Goal: Task Accomplishment & Management: Manage account settings

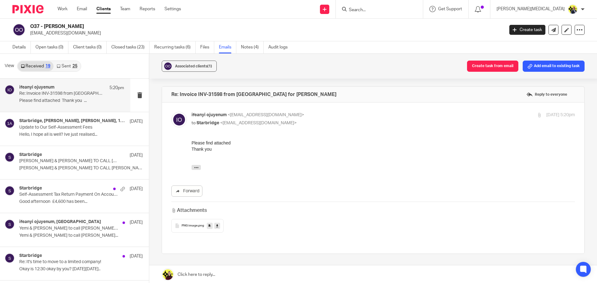
scroll to position [1, 0]
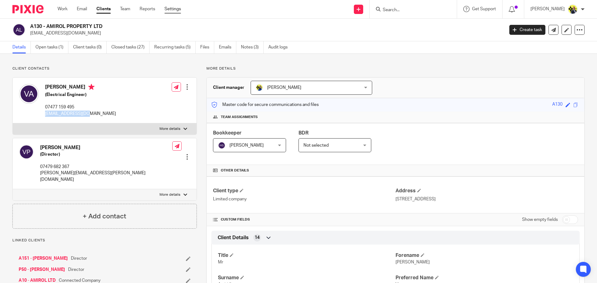
click at [172, 10] on link "Settings" at bounding box center [173, 9] width 16 height 6
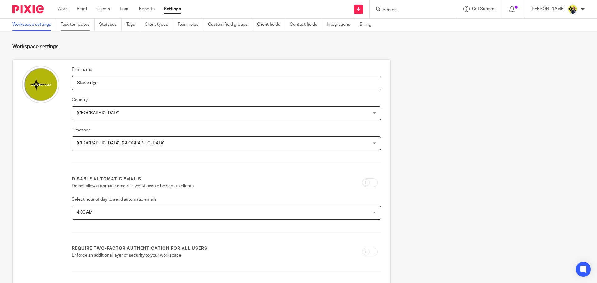
click at [84, 24] on link "Task templates" at bounding box center [78, 25] width 34 height 12
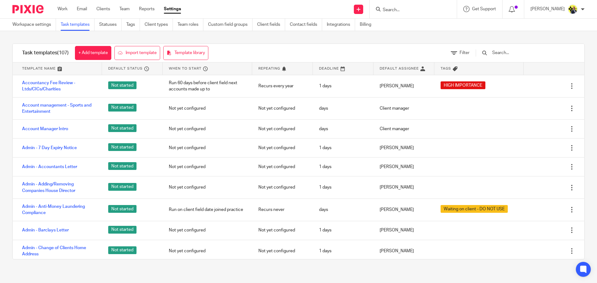
click at [507, 52] on input "text" at bounding box center [528, 52] width 72 height 7
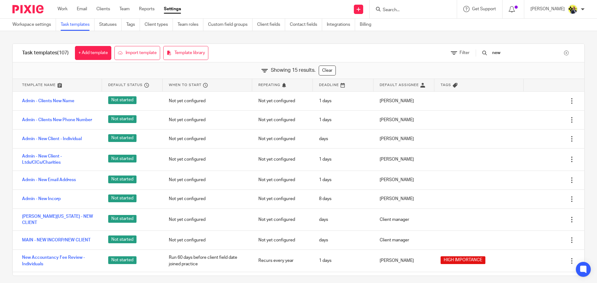
type input "new"
drag, startPoint x: 561, startPoint y: 53, endPoint x: 552, endPoint y: 54, distance: 9.0
click at [564, 53] on div at bounding box center [566, 53] width 5 height 5
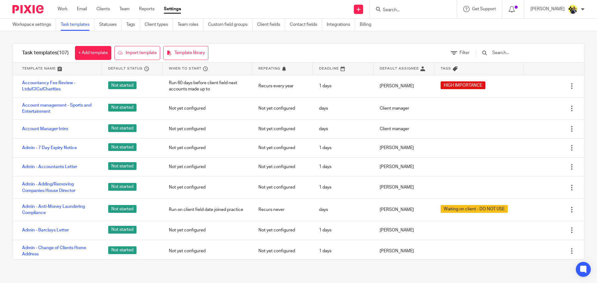
click at [514, 53] on input "text" at bounding box center [528, 52] width 72 height 7
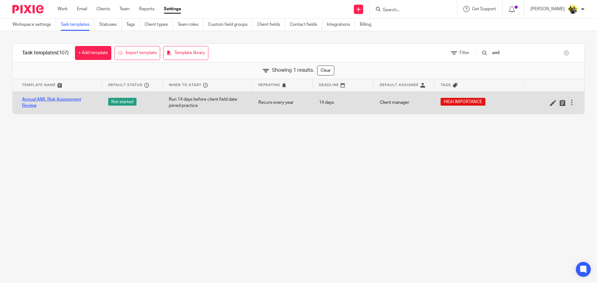
type input "aml"
click at [60, 100] on link "Annual AML Risk Assessment Review" at bounding box center [59, 102] width 74 height 13
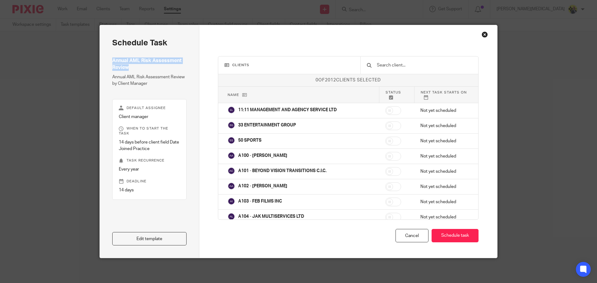
drag, startPoint x: 131, startPoint y: 66, endPoint x: 277, endPoint y: 49, distance: 146.6
click at [164, 59] on h4 "Annual AML Risk Assessment Review" at bounding box center [149, 64] width 74 height 13
click at [484, 34] on div "Close this dialog window" at bounding box center [485, 34] width 6 height 6
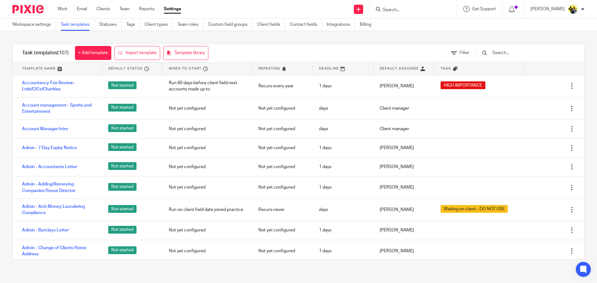
click at [510, 54] on input "text" at bounding box center [528, 52] width 72 height 7
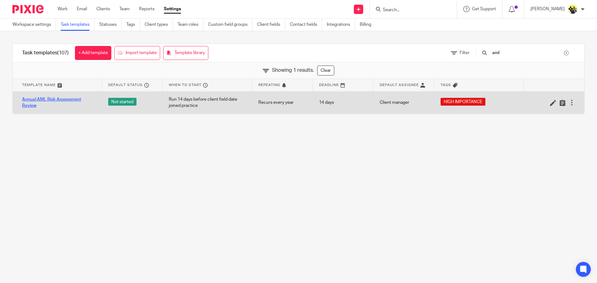
type input "aml"
click at [55, 99] on link "Annual AML Risk Assessment Review" at bounding box center [59, 102] width 74 height 13
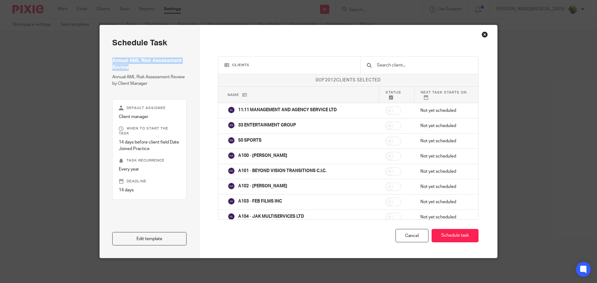
drag, startPoint x: 127, startPoint y: 67, endPoint x: 111, endPoint y: 61, distance: 17.1
click at [112, 61] on h4 "Annual AML Risk Assessment Review" at bounding box center [149, 64] width 74 height 13
copy h4 "Annual AML Risk Assessment Review"
click at [482, 33] on div "Close this dialog window" at bounding box center [485, 34] width 6 height 6
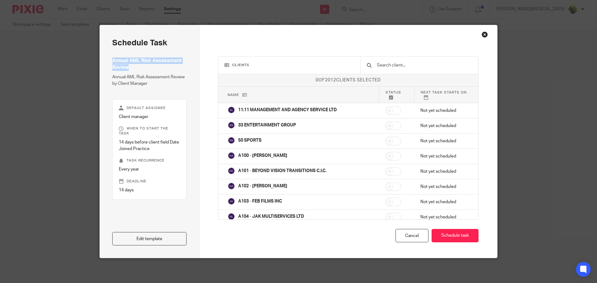
click at [484, 36] on div "Close this dialog window" at bounding box center [485, 34] width 6 height 6
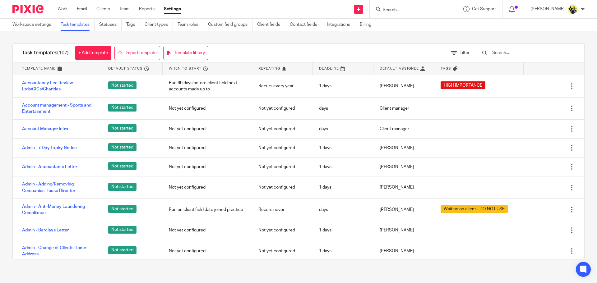
click at [509, 54] on input "text" at bounding box center [528, 52] width 72 height 7
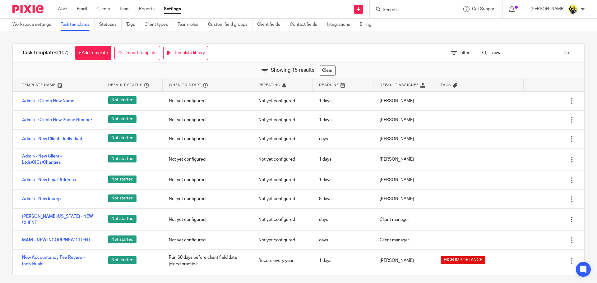
click at [523, 53] on input "new" at bounding box center [528, 52] width 72 height 7
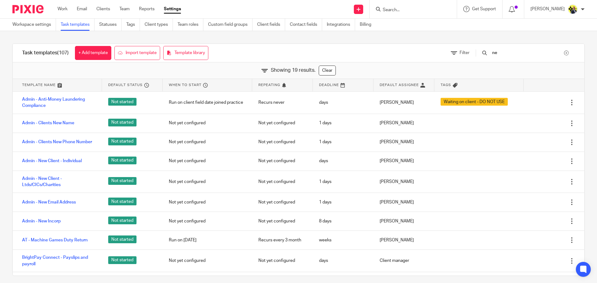
type input "n"
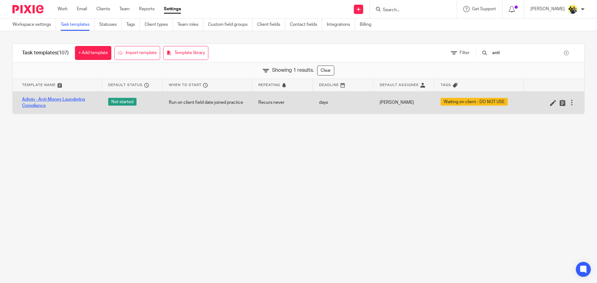
type input "anti"
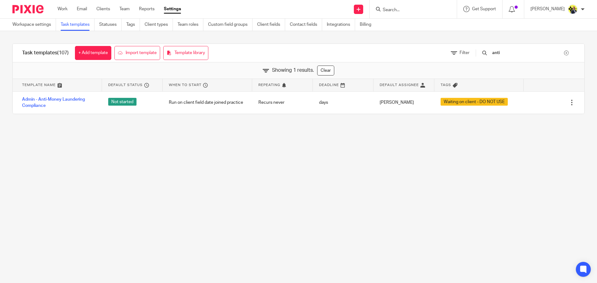
click at [564, 54] on div at bounding box center [566, 53] width 5 height 5
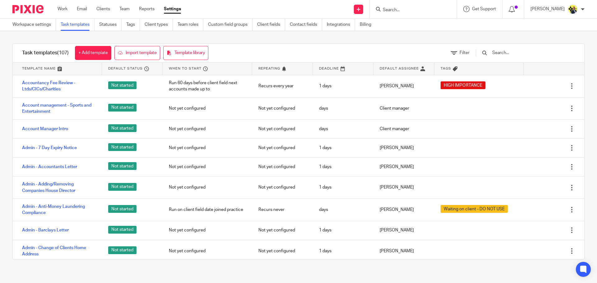
click at [519, 56] on input "text" at bounding box center [528, 52] width 72 height 7
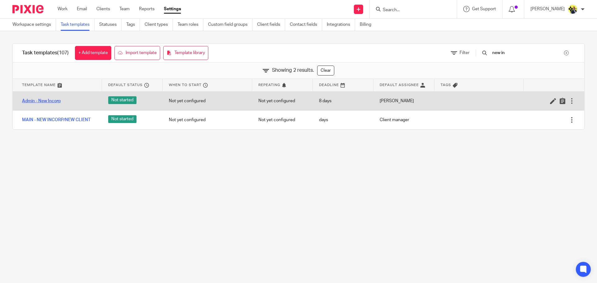
type input "new in"
click at [51, 101] on link "Admin - New Incorp" at bounding box center [41, 101] width 39 height 6
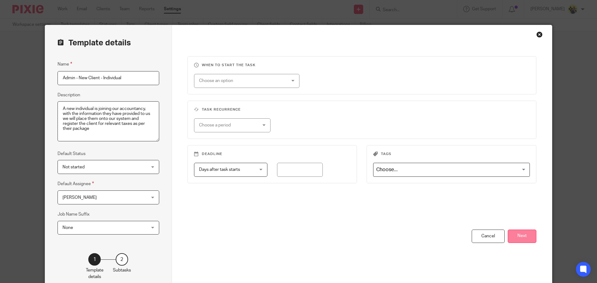
click at [530, 235] on button "Next" at bounding box center [522, 236] width 29 height 13
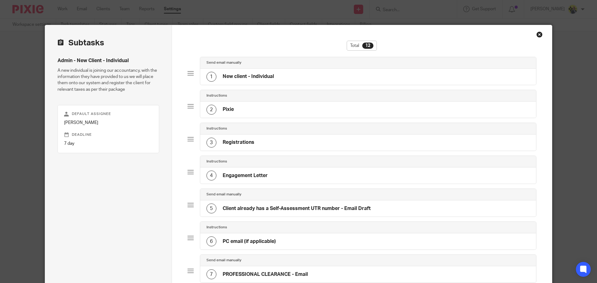
click at [288, 109] on div "2 Pixie" at bounding box center [368, 110] width 336 height 16
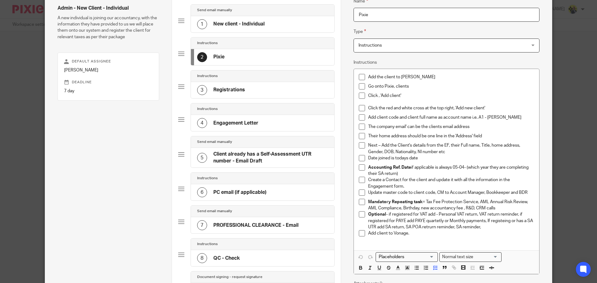
scroll to position [53, 0]
drag, startPoint x: 479, startPoint y: 202, endPoint x: 525, endPoint y: 200, distance: 45.5
click at [525, 200] on p "Mandatory Repeating task = Tax Fee Protection Service, AML Annual Risk Review, …" at bounding box center [451, 205] width 166 height 13
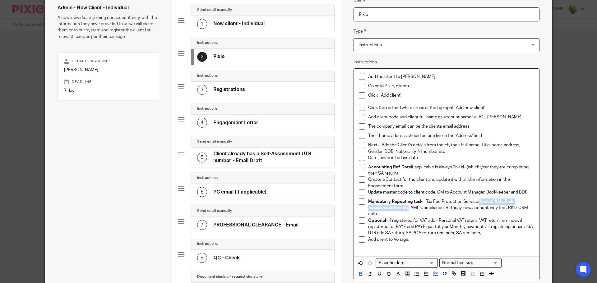
drag, startPoint x: 406, startPoint y: 207, endPoint x: 479, endPoint y: 202, distance: 73.9
click at [479, 202] on strong "Annual AML Risk Assessment Review" at bounding box center [441, 205] width 146 height 11
click at [409, 207] on p "Mandatory Repeating task = Tax Fee Protection Service, Annual AML Risk Assessme…" at bounding box center [451, 208] width 166 height 19
drag, startPoint x: 406, startPoint y: 207, endPoint x: 439, endPoint y: 209, distance: 33.0
click at [439, 209] on p "Mandatory Repeating task = Tax Fee Protection Service, Annual AML Risk Assessme…" at bounding box center [451, 208] width 166 height 19
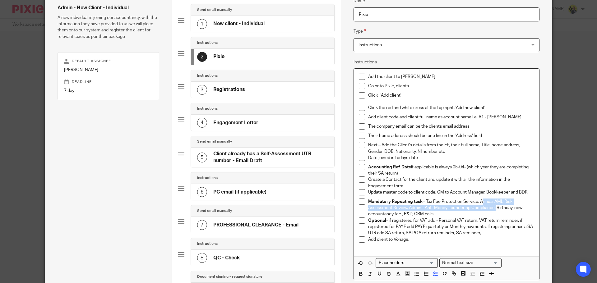
drag, startPoint x: 494, startPoint y: 207, endPoint x: 479, endPoint y: 200, distance: 16.6
click at [479, 200] on p "Mandatory Repeating task = Tax Fee Protection Service, Annual AML Risk Assessme…" at bounding box center [451, 208] width 166 height 19
copy p "Annual AML Risk Assessment Review, Admin - Anti-Money Laundering Compliance"
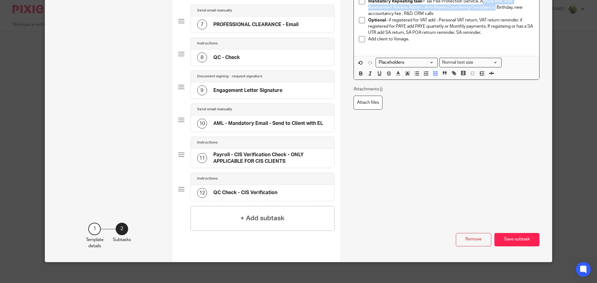
scroll to position [258, 0]
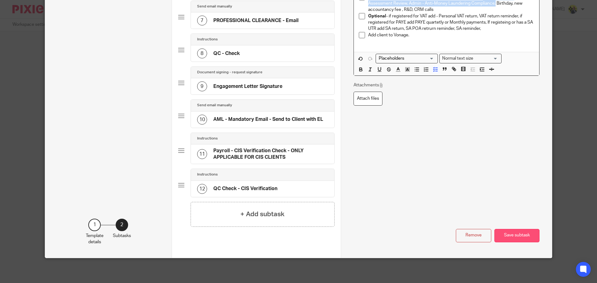
click at [503, 235] on button "Save subtask" at bounding box center [517, 235] width 45 height 13
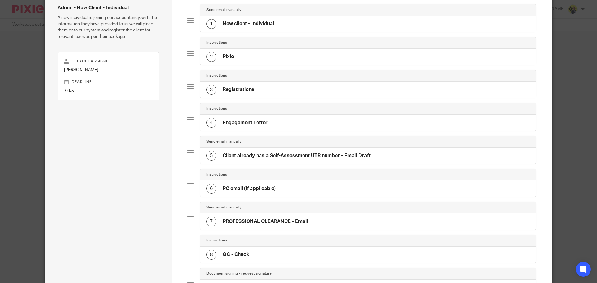
scroll to position [53, 0]
click at [266, 91] on div "3 Registrations" at bounding box center [368, 90] width 336 height 16
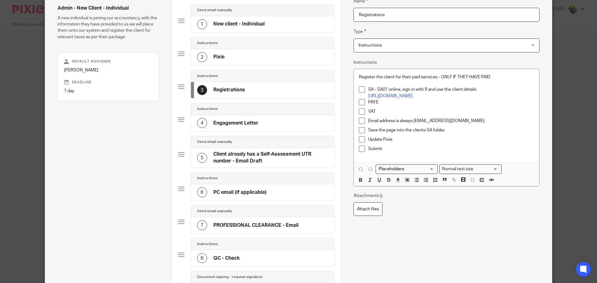
click at [258, 123] on div "4 Engagement Letter" at bounding box center [262, 123] width 143 height 16
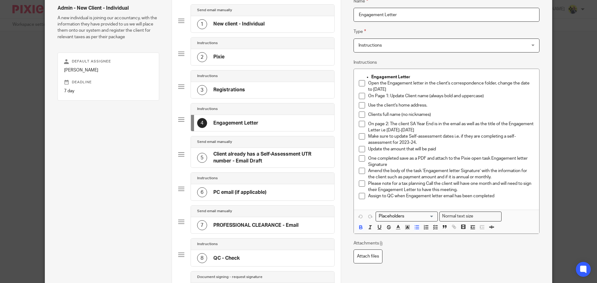
click at [263, 156] on h4 "Client already has a Self-Assessment UTR number - Email Draft" at bounding box center [270, 157] width 115 height 13
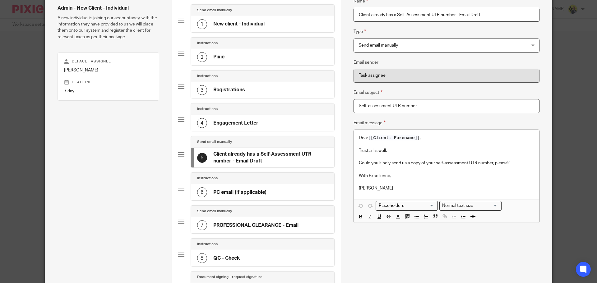
click at [268, 187] on div "6 PC email (if applicable)" at bounding box center [262, 192] width 143 height 16
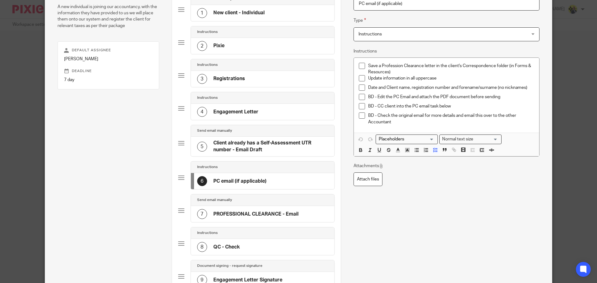
scroll to position [63, 0]
click at [273, 213] on h4 "PROFESSIONAL CLEARANCE - Email" at bounding box center [255, 215] width 85 height 7
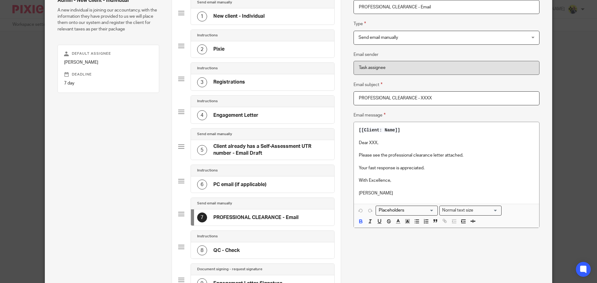
click at [263, 247] on div "8 QC - Check" at bounding box center [262, 251] width 143 height 16
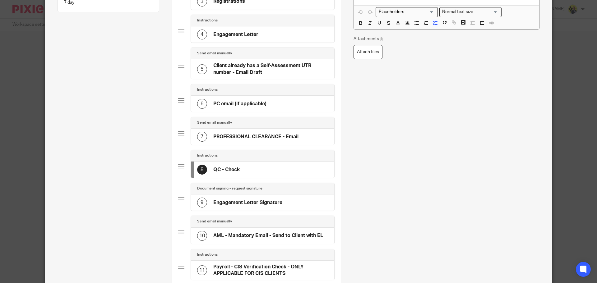
scroll to position [145, 0]
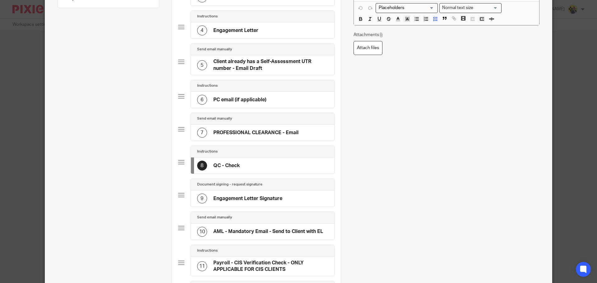
click at [269, 233] on h4 "AML - Mandatory Email - Send to Client with EL" at bounding box center [268, 232] width 110 height 7
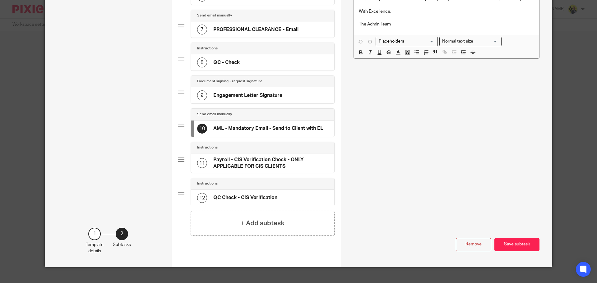
scroll to position [250, 0]
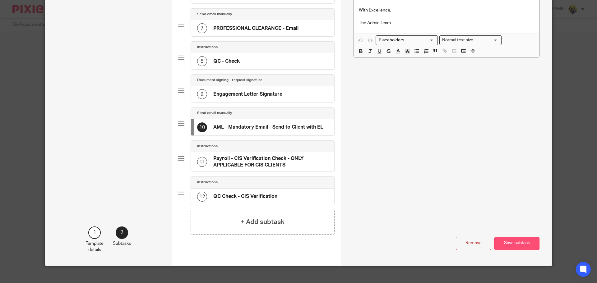
click at [513, 247] on button "Save subtask" at bounding box center [517, 243] width 45 height 13
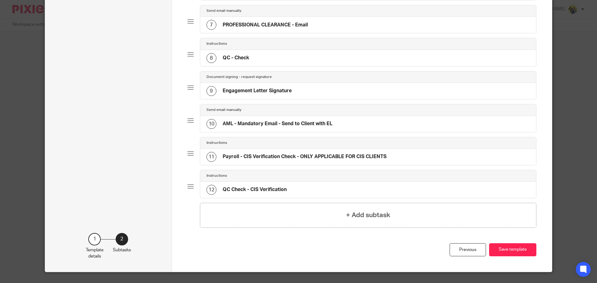
click at [513, 247] on button "Save template" at bounding box center [512, 250] width 47 height 13
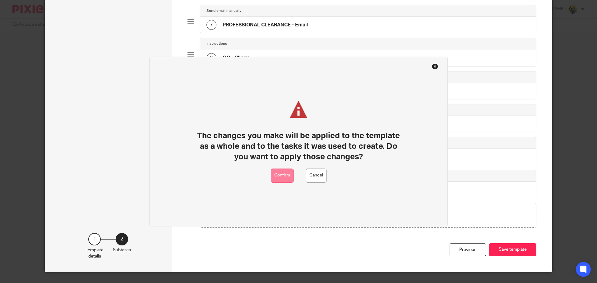
click at [280, 177] on button "Confirm" at bounding box center [282, 176] width 23 height 14
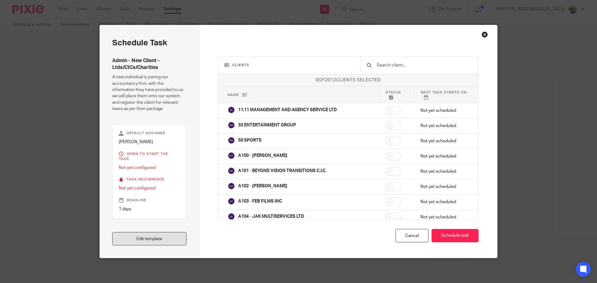
click at [158, 235] on link "Edit template" at bounding box center [149, 238] width 74 height 13
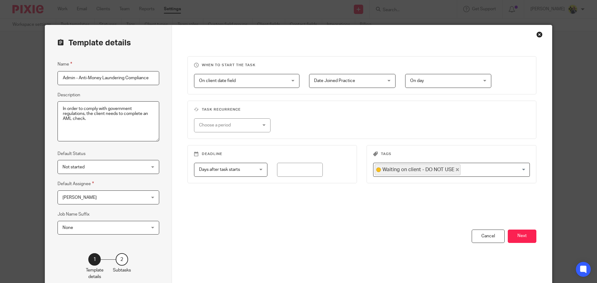
click at [150, 77] on input "Admin - Anti-Money Laundering Compliance" at bounding box center [109, 78] width 102 height 14
click at [176, 119] on div "When to start the task On client date field On client date field Disable On dat…" at bounding box center [362, 159] width 380 height 268
click at [515, 236] on button "Next" at bounding box center [522, 236] width 29 height 13
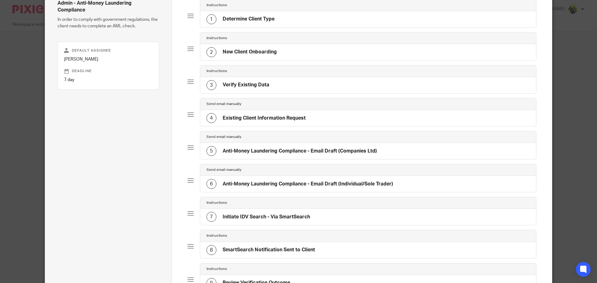
scroll to position [58, 0]
click at [318, 217] on div "7 Initiate IDV Search - Via SmartSearch" at bounding box center [368, 217] width 336 height 16
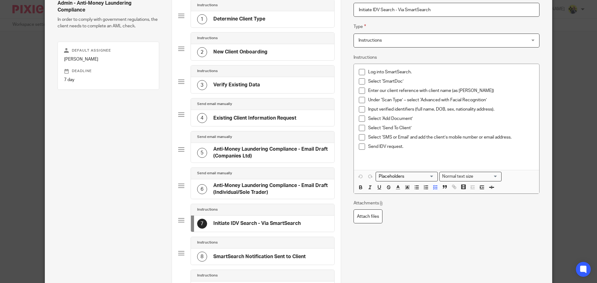
click at [390, 127] on p "Select ‘Send To Client’" at bounding box center [451, 128] width 166 height 6
click at [425, 128] on p "Select ‘Request From Client’" at bounding box center [451, 128] width 166 height 6
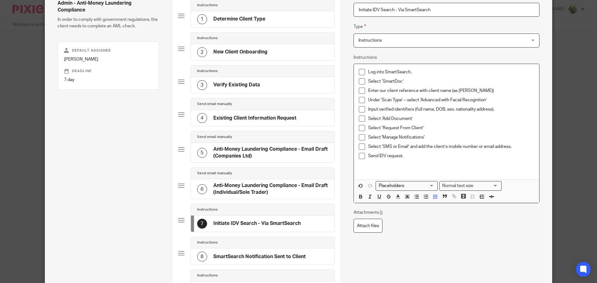
click at [428, 136] on p "Select 'Manage Notifications'" at bounding box center [451, 137] width 166 height 6
click at [431, 137] on p "Select 'Manage Notifications'" at bounding box center [451, 137] width 166 height 6
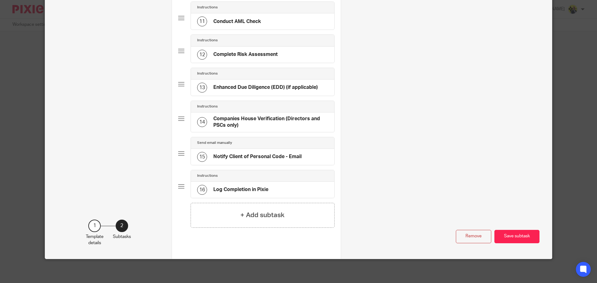
scroll to position [393, 0]
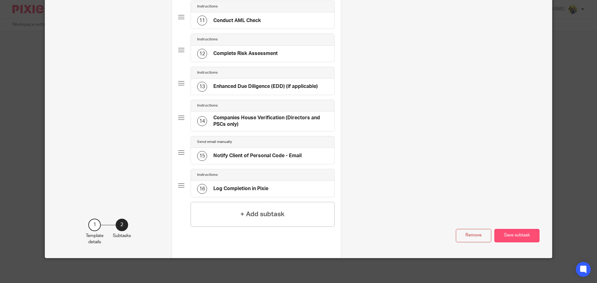
click at [512, 235] on button "Save subtask" at bounding box center [517, 235] width 45 height 13
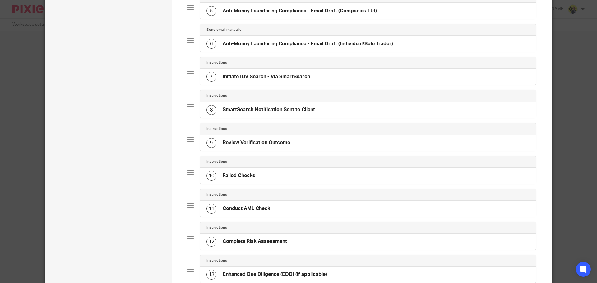
scroll to position [198, 0]
click at [324, 111] on div "8 SmartSearch Notification Sent to Client" at bounding box center [368, 110] width 336 height 16
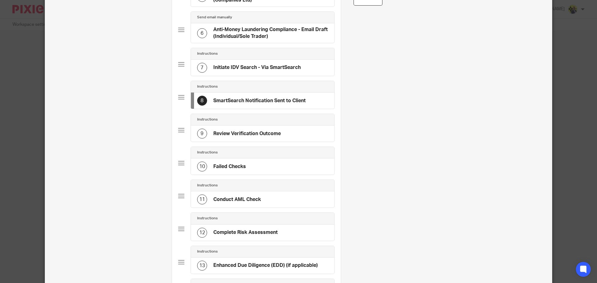
scroll to position [214, 0]
click at [283, 135] on div "9 Review Verification Outcome" at bounding box center [262, 133] width 143 height 16
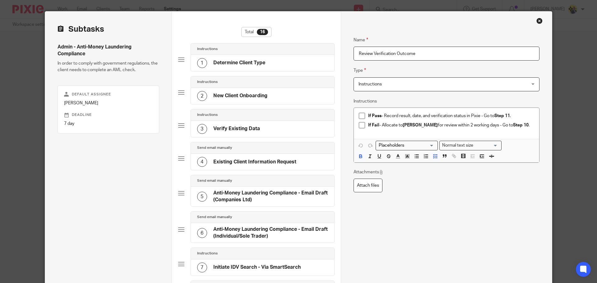
scroll to position [14, 0]
click at [365, 114] on li "If Pass - Record result, date, and verification status in Pixie - Go to Step 11…" at bounding box center [446, 117] width 175 height 9
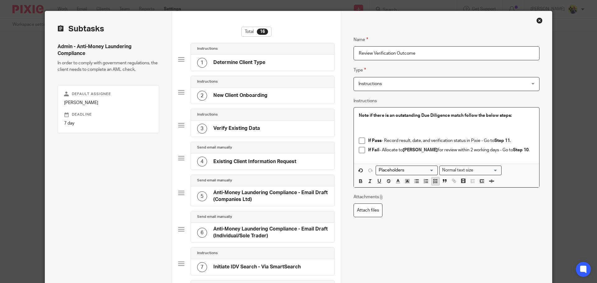
click at [433, 184] on icon "button" at bounding box center [436, 182] width 6 height 6
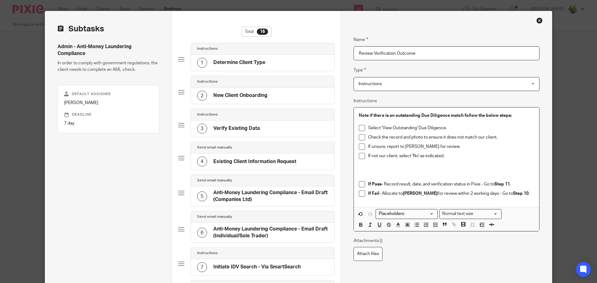
click at [365, 137] on li "Check the record and photo to ensure it does not match our client." at bounding box center [446, 138] width 175 height 9
click at [365, 174] on p at bounding box center [446, 172] width 175 height 6
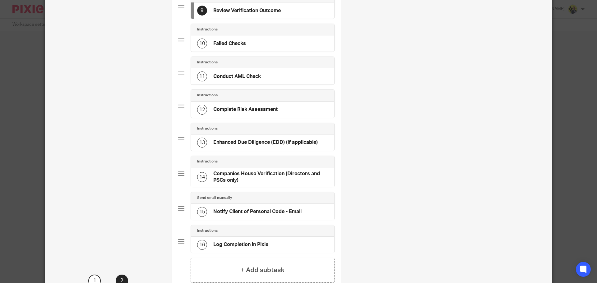
scroll to position [393, 0]
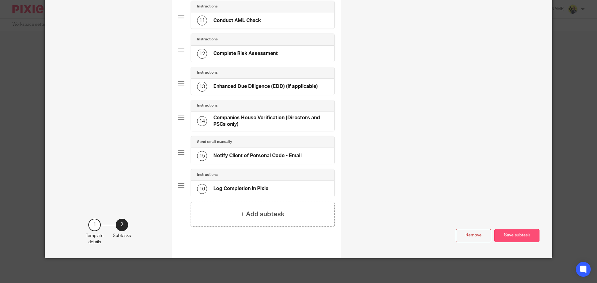
click at [516, 234] on button "Save subtask" at bounding box center [517, 235] width 45 height 13
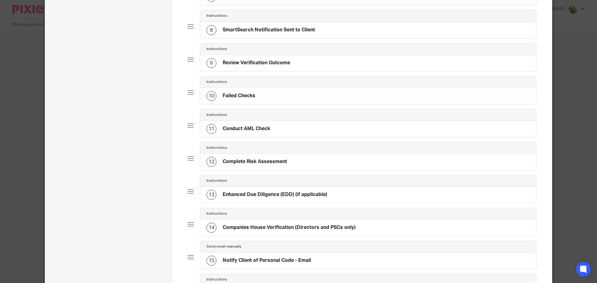
scroll to position [278, 0]
click at [305, 64] on div "9 Review Verification Outcome" at bounding box center [368, 63] width 336 height 16
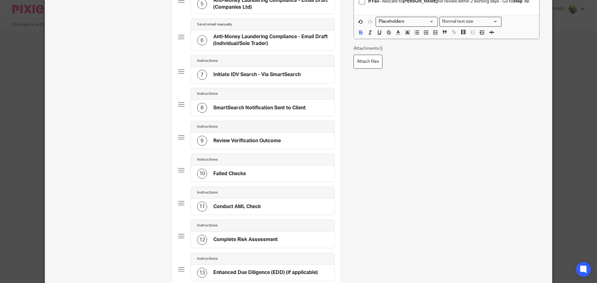
scroll to position [208, 0]
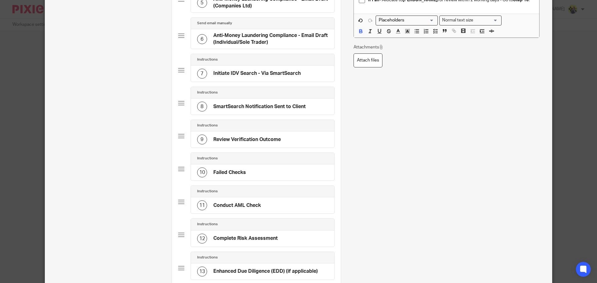
click at [269, 204] on div "11 Conduct AML Check" at bounding box center [262, 206] width 143 height 16
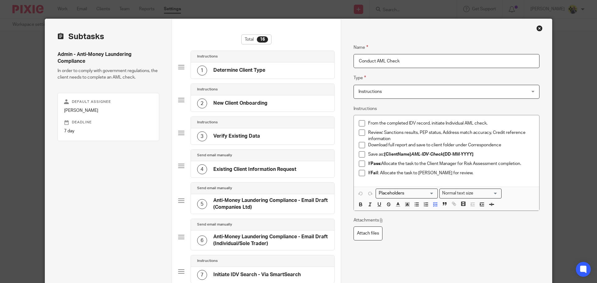
scroll to position [7, 0]
click at [442, 123] on p "From the completed IDV record, initiate Individual AML check." at bounding box center [451, 123] width 166 height 6
click at [491, 123] on p "From the completed IDV record, initiate UK Individual AML check." at bounding box center [451, 123] width 166 height 6
click at [469, 123] on p "From the completed IDV record, initiate UK Individual AML check." at bounding box center [451, 123] width 166 height 6
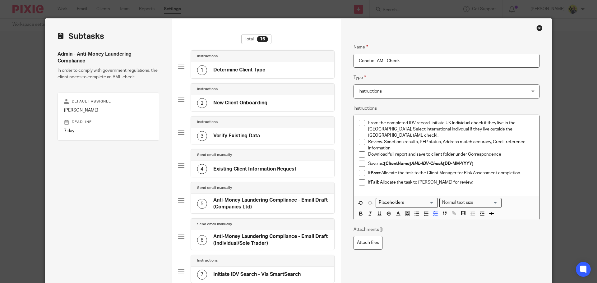
click at [414, 131] on p "From the completed IDV record, initiate UK Individual check if they live in the…" at bounding box center [451, 129] width 166 height 19
click at [506, 130] on p "From the completed IDV record, initiate UK Individual check if they live in the…" at bounding box center [451, 129] width 166 height 19
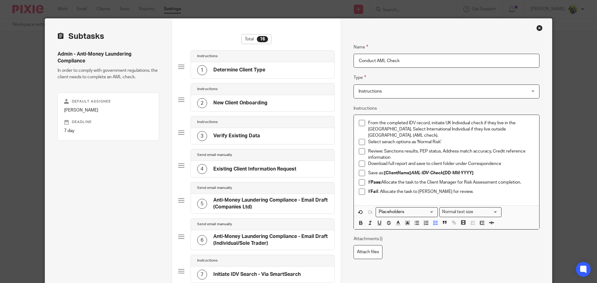
click at [389, 139] on p "Select serach options as 'Normal Risk'" at bounding box center [451, 142] width 166 height 6
click at [447, 139] on p "Select search options as 'Normal Risk'" at bounding box center [451, 142] width 166 height 6
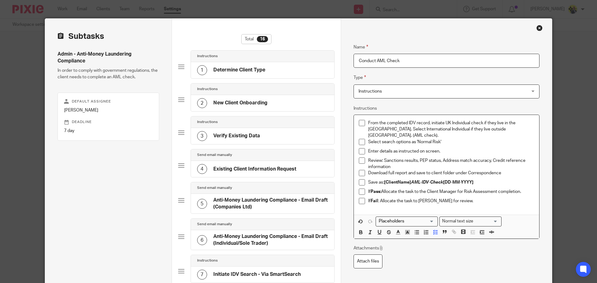
click at [437, 148] on p "Enter details as instructed on screen." at bounding box center [451, 151] width 166 height 6
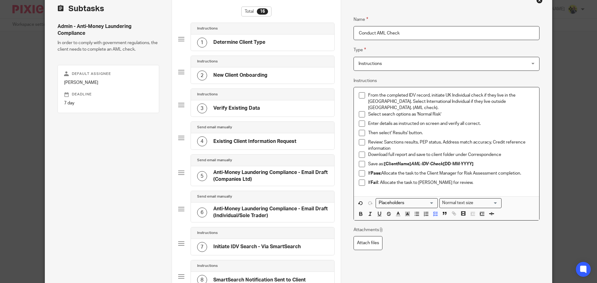
scroll to position [35, 0]
click at [408, 162] on strong "[ClientName] AML-IDV-Check [DD-MM-YYYY]" at bounding box center [429, 164] width 90 height 4
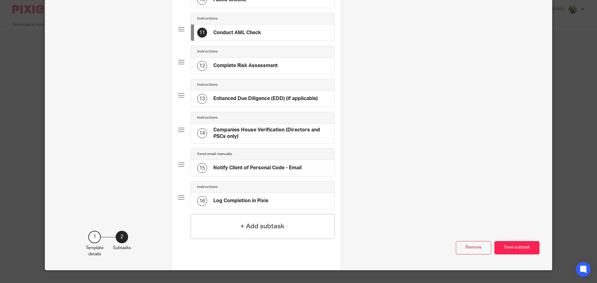
scroll to position [393, 0]
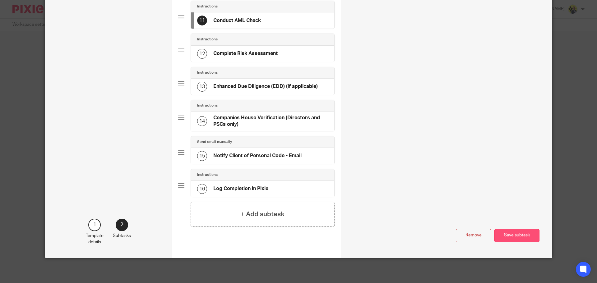
click at [504, 234] on button "Save subtask" at bounding box center [517, 235] width 45 height 13
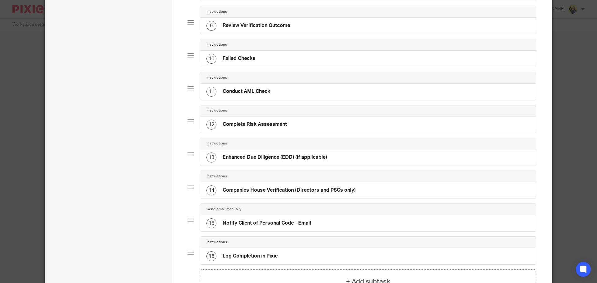
scroll to position [315, 0]
click at [308, 95] on div "11 Conduct AML Check" at bounding box center [368, 92] width 336 height 16
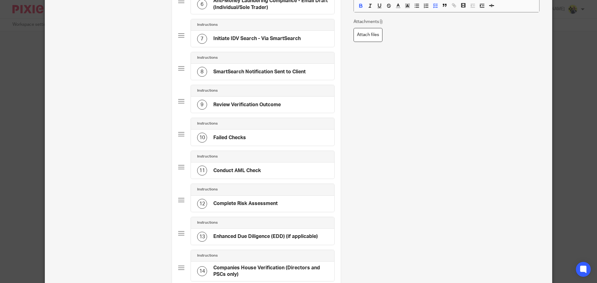
scroll to position [245, 0]
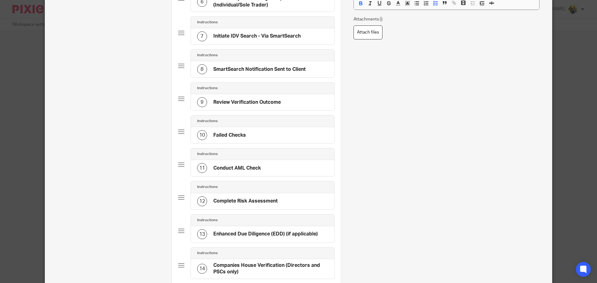
click at [278, 201] on div "12 Complete Risk Assessment" at bounding box center [262, 201] width 143 height 16
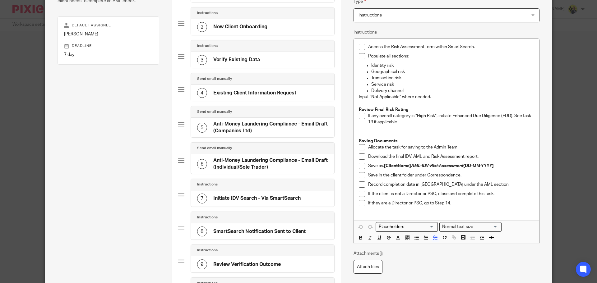
scroll to position [82, 0]
click at [433, 47] on p "Access the Risk Assessment form within SmartSearch." at bounding box center [451, 47] width 166 height 6
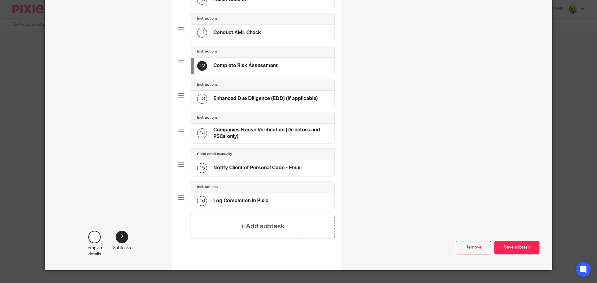
scroll to position [393, 0]
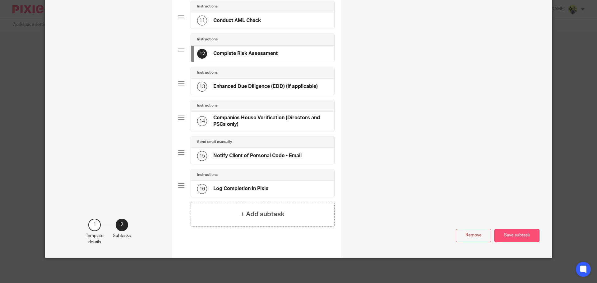
click at [507, 234] on button "Save subtask" at bounding box center [517, 235] width 45 height 13
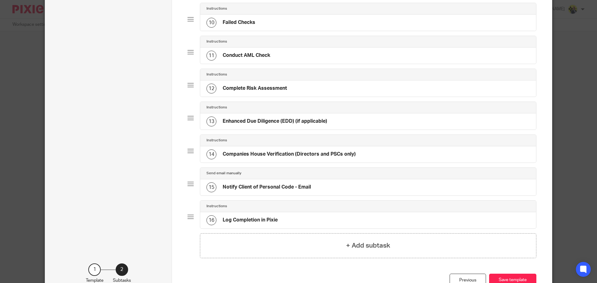
scroll to position [351, 0]
click at [301, 92] on div "12 Complete Risk Assessment" at bounding box center [368, 89] width 336 height 16
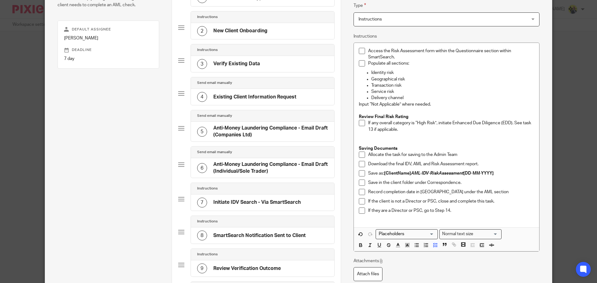
scroll to position [79, 0]
click at [408, 173] on strong "[ClientName] AML-IDV-RiskAssessment [DD-MM-YYYY]" at bounding box center [439, 173] width 110 height 4
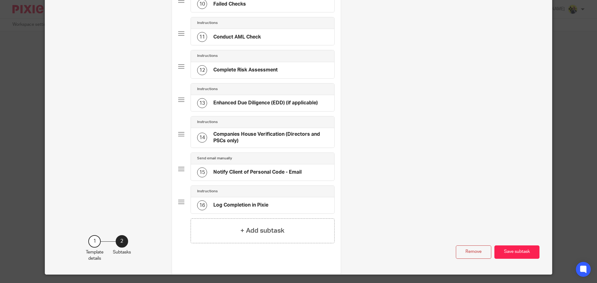
scroll to position [377, 0]
click at [515, 252] on button "Save subtask" at bounding box center [517, 251] width 45 height 13
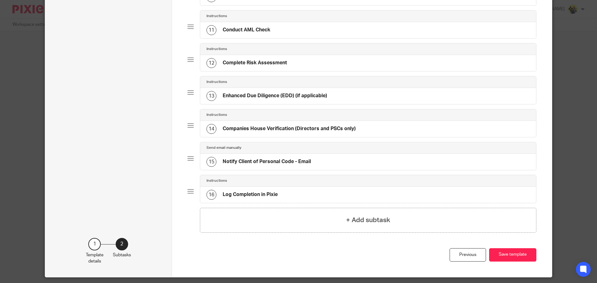
click at [362, 129] on div "14 Companies House Verification (Directors and PSCs only)" at bounding box center [368, 129] width 336 height 16
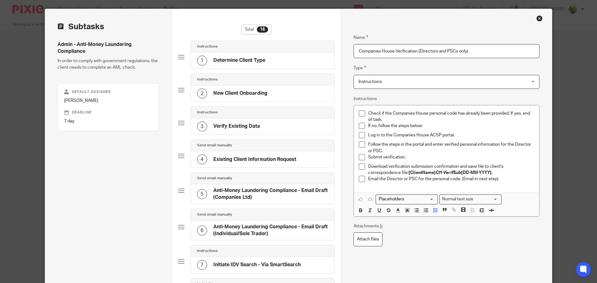
scroll to position [17, 0]
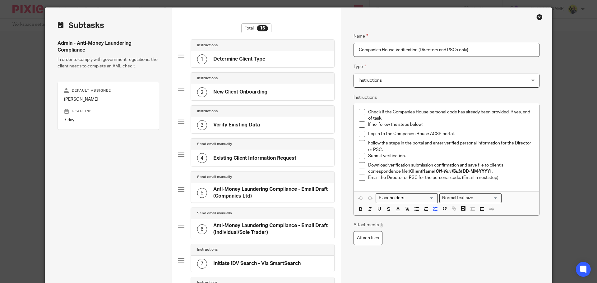
click at [458, 132] on p "Log in to the Companies House ACSP portal." at bounding box center [451, 134] width 166 height 6
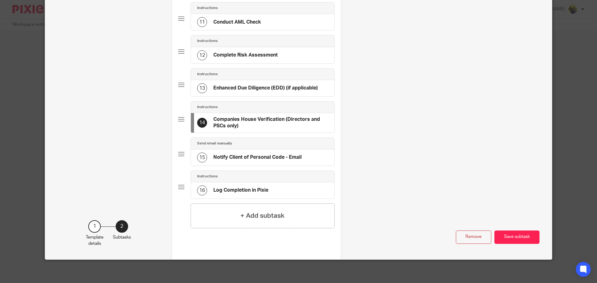
scroll to position [392, 0]
click at [272, 162] on div "15 Notify Client of Personal Code - Email" at bounding box center [262, 157] width 143 height 16
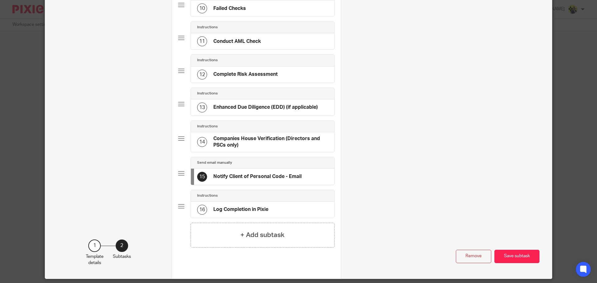
scroll to position [372, 0]
click at [266, 207] on h4 "Log Completion in Pixie" at bounding box center [240, 209] width 55 height 7
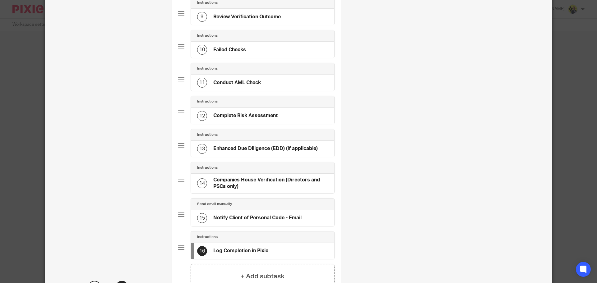
scroll to position [393, 0]
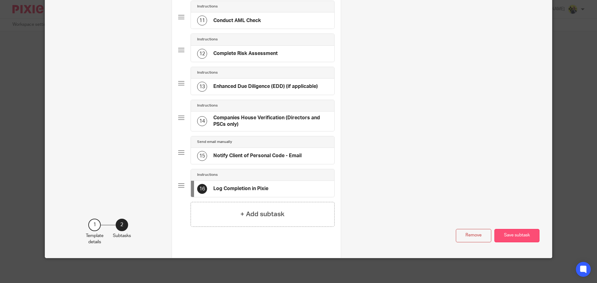
click at [506, 232] on button "Save subtask" at bounding box center [517, 235] width 45 height 13
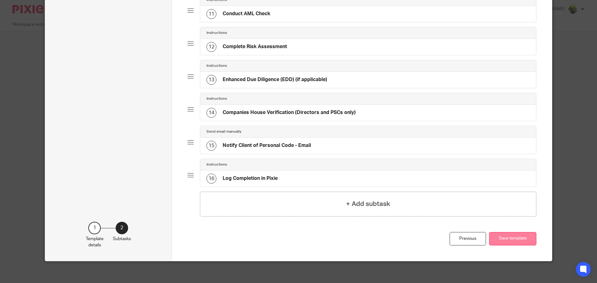
click at [506, 235] on button "Save template" at bounding box center [512, 238] width 47 height 13
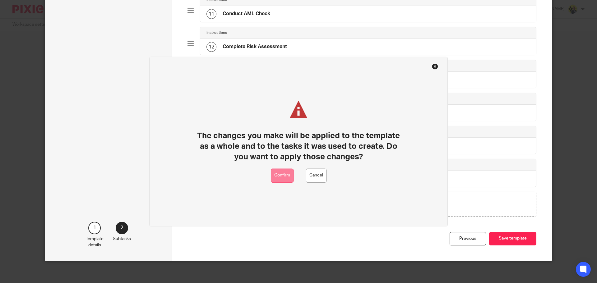
click at [288, 175] on button "Confirm" at bounding box center [282, 176] width 23 height 14
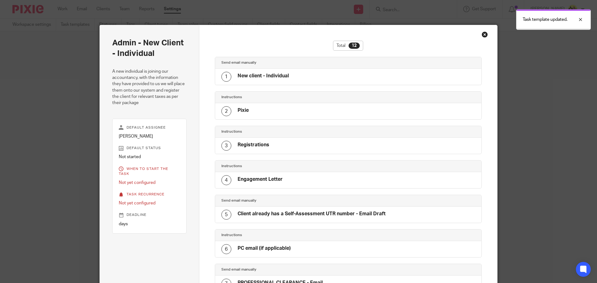
scroll to position [245, 0]
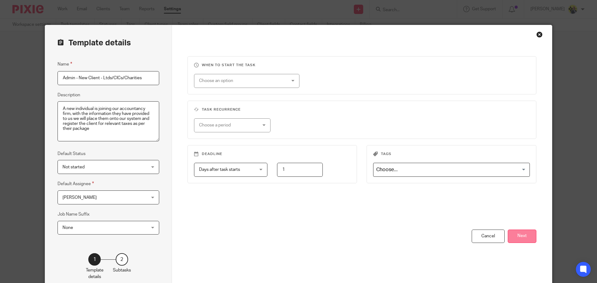
click at [517, 235] on button "Next" at bounding box center [522, 236] width 29 height 13
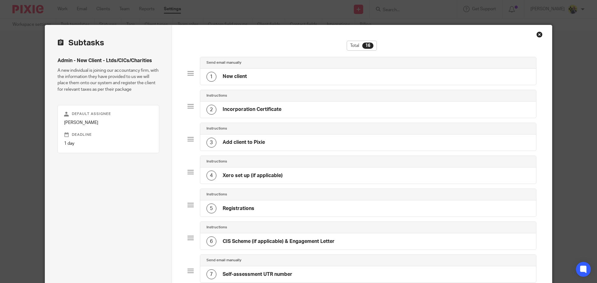
click at [278, 141] on div "3 Add client to Pixie" at bounding box center [368, 143] width 336 height 16
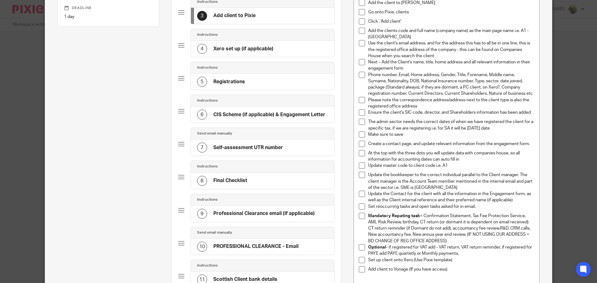
scroll to position [128, 0]
drag, startPoint x: 398, startPoint y: 223, endPoint x: 365, endPoint y: 223, distance: 32.7
click at [365, 223] on li "Mandatory Repating task = Confirmation Statement, Tax Fee Protection Service, A…" at bounding box center [446, 227] width 175 height 31
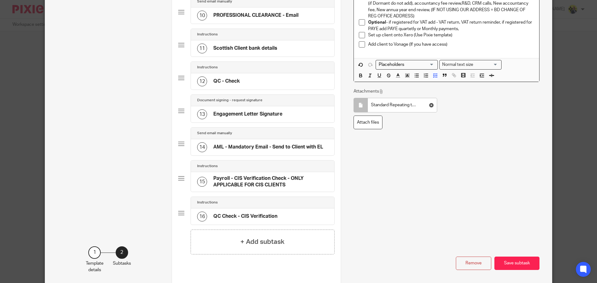
scroll to position [361, 0]
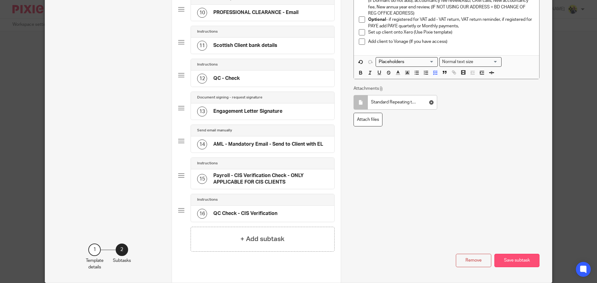
click at [516, 264] on button "Save subtask" at bounding box center [517, 260] width 45 height 13
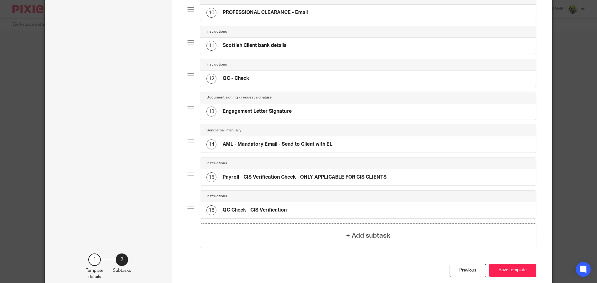
click at [380, 146] on div "14 AML - Mandatory Email - Send to Client with EL" at bounding box center [368, 145] width 336 height 16
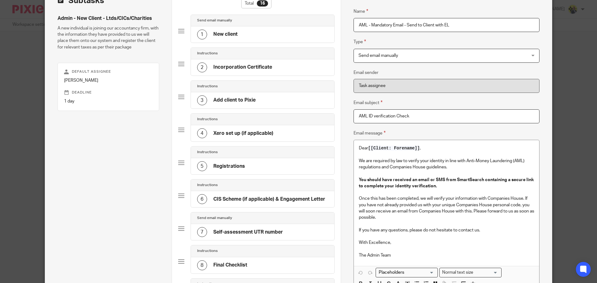
scroll to position [51, 0]
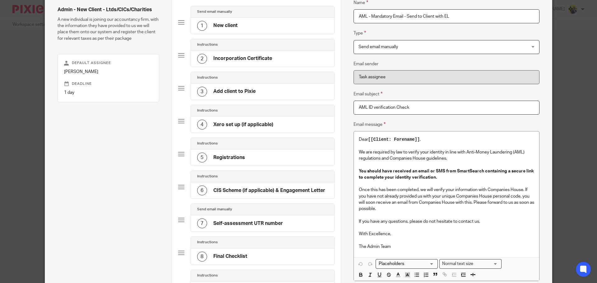
click at [265, 95] on div "3 Add client to Pixie" at bounding box center [262, 92] width 143 height 16
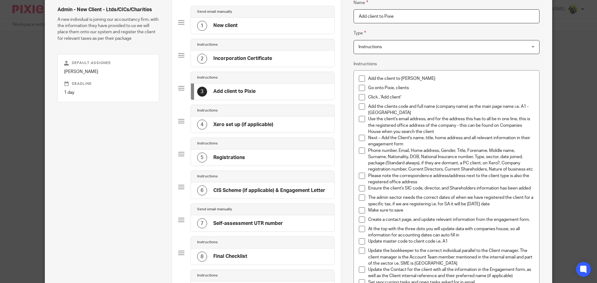
click at [258, 258] on div "8 Final Checklist" at bounding box center [262, 257] width 143 height 16
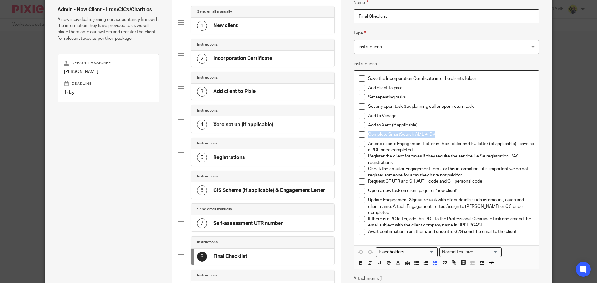
drag, startPoint x: 437, startPoint y: 134, endPoint x: 362, endPoint y: 136, distance: 75.3
click at [362, 136] on li "Complete SmartSearch AML + IDV" at bounding box center [446, 136] width 175 height 9
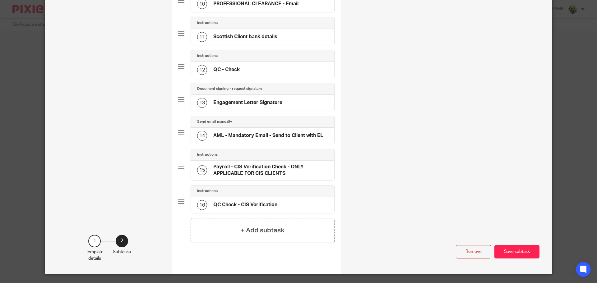
scroll to position [386, 0]
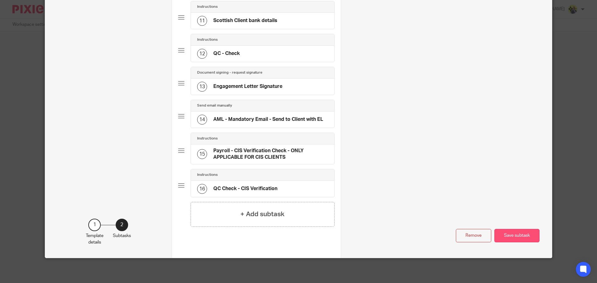
click at [536, 238] on button "Save subtask" at bounding box center [517, 235] width 45 height 13
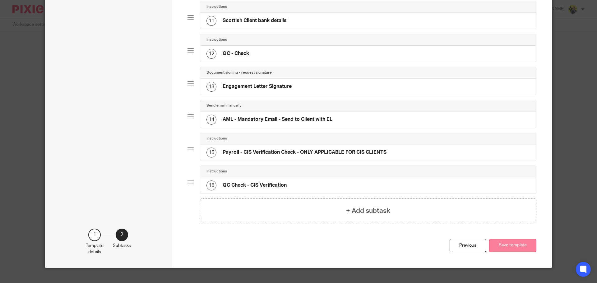
click at [514, 245] on button "Save template" at bounding box center [512, 245] width 47 height 13
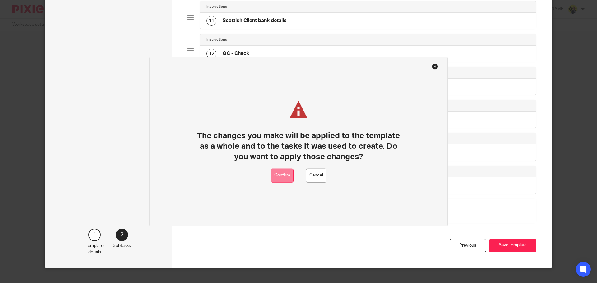
click at [285, 177] on button "Confirm" at bounding box center [282, 176] width 23 height 14
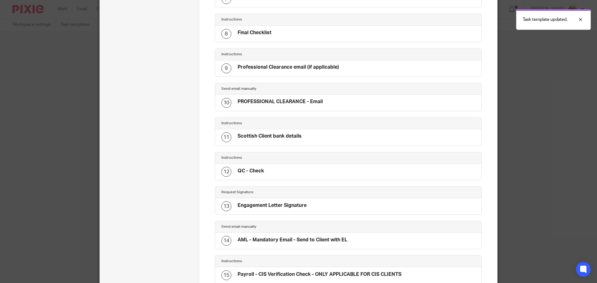
scroll to position [285, 0]
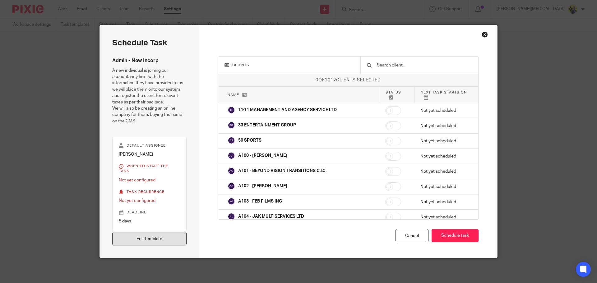
click at [143, 243] on link "Edit template" at bounding box center [149, 238] width 74 height 13
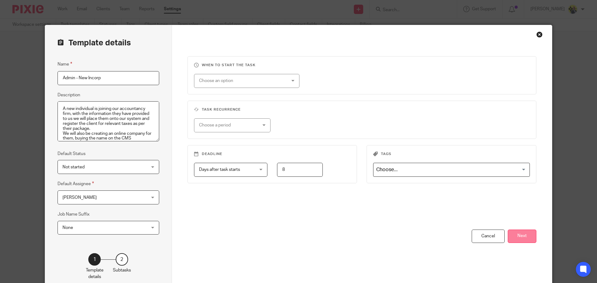
click at [529, 235] on button "Next" at bounding box center [522, 236] width 29 height 13
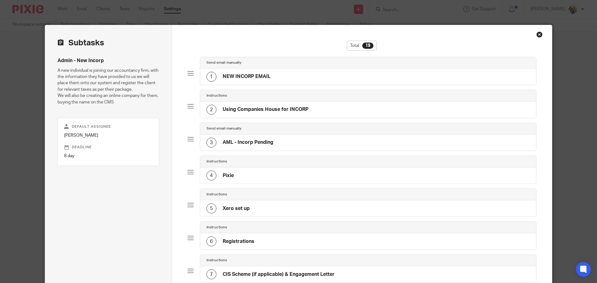
click at [311, 76] on div "1 NEW INCORP EMAIL" at bounding box center [368, 77] width 336 height 16
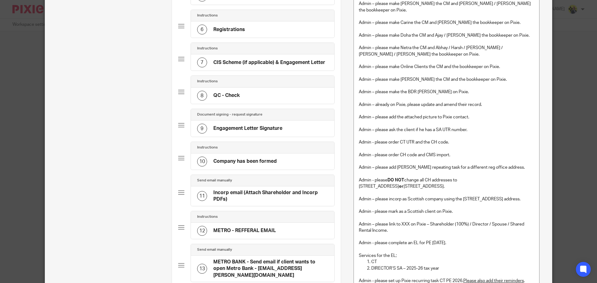
scroll to position [127, 0]
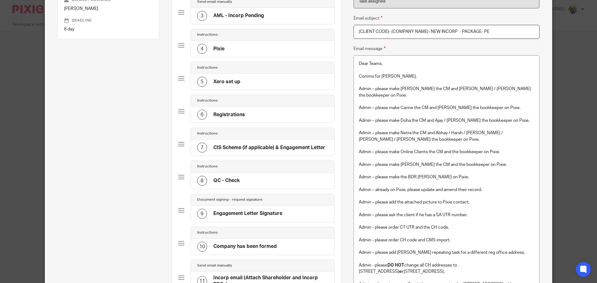
click at [235, 44] on div "4 Pixie" at bounding box center [262, 49] width 143 height 16
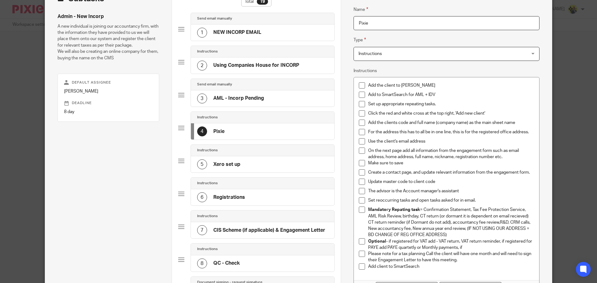
scroll to position [44, 0]
drag, startPoint x: 398, startPoint y: 215, endPoint x: 366, endPoint y: 216, distance: 31.7
click at [368, 216] on p "Mandatory Repating task = Confirmation Statement, Tax Fee Protection Service, A…" at bounding box center [451, 222] width 166 height 31
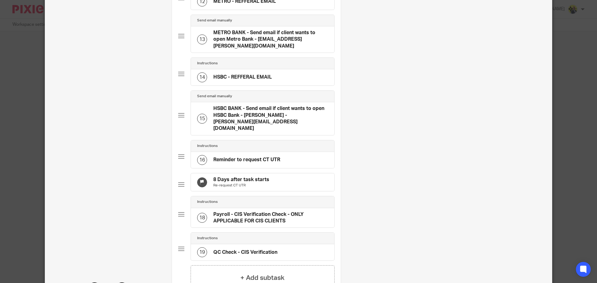
scroll to position [504, 0]
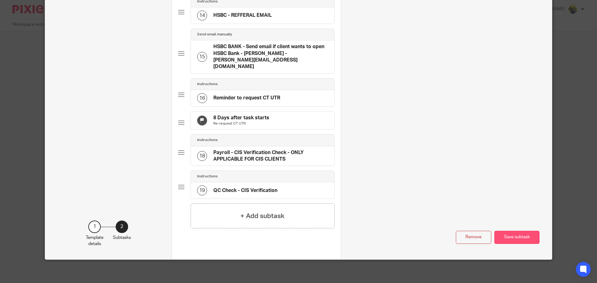
click at [509, 235] on button "Save subtask" at bounding box center [517, 237] width 45 height 13
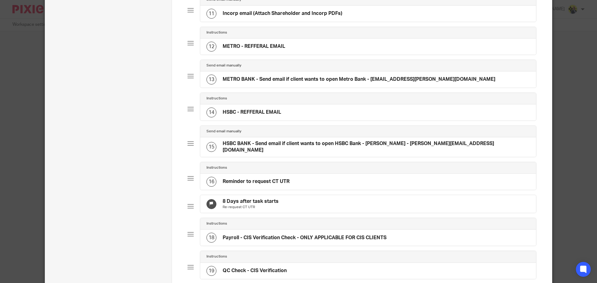
scroll to position [490, 0]
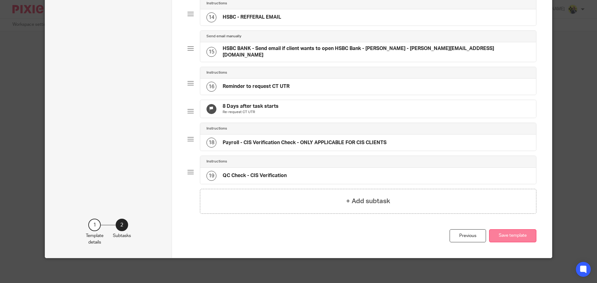
click at [501, 235] on button "Save template" at bounding box center [512, 236] width 47 height 13
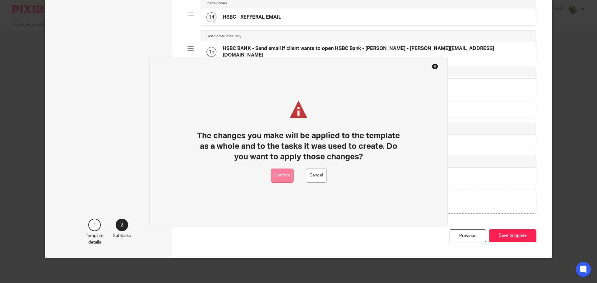
click at [282, 175] on button "Confirm" at bounding box center [282, 176] width 23 height 14
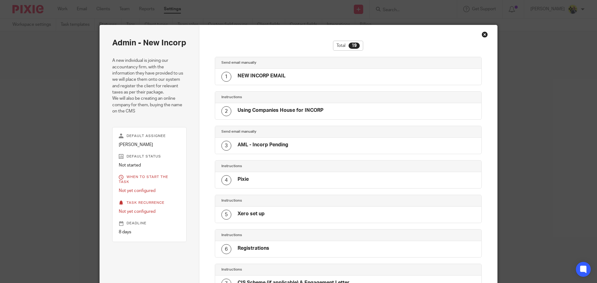
click at [482, 35] on div "Close this dialog window" at bounding box center [485, 34] width 6 height 6
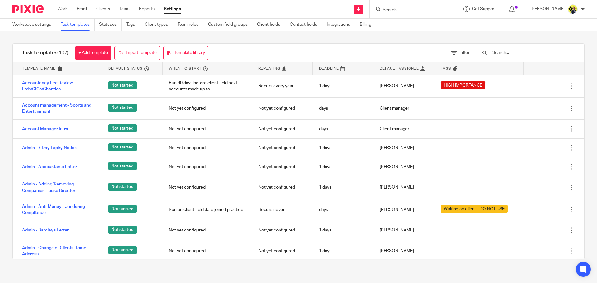
click at [401, 10] on input "Search" at bounding box center [410, 10] width 56 height 6
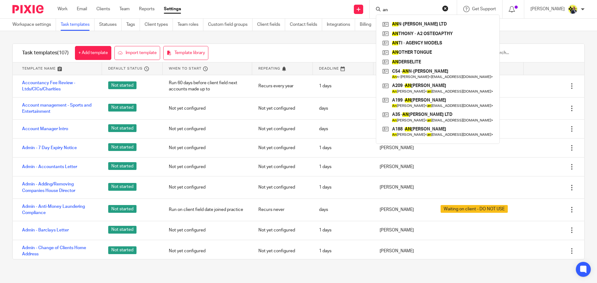
type input "a"
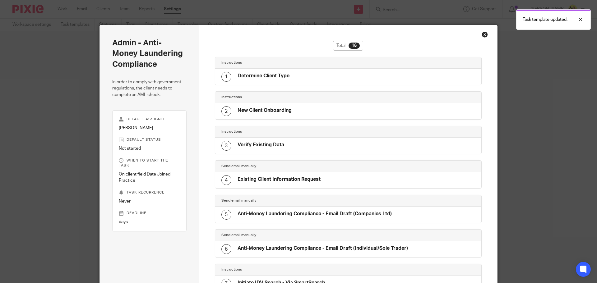
click at [482, 36] on div "Close this dialog window" at bounding box center [485, 34] width 6 height 6
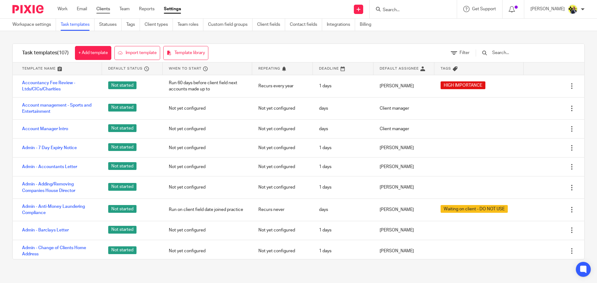
click at [100, 11] on link "Clients" at bounding box center [103, 9] width 14 height 6
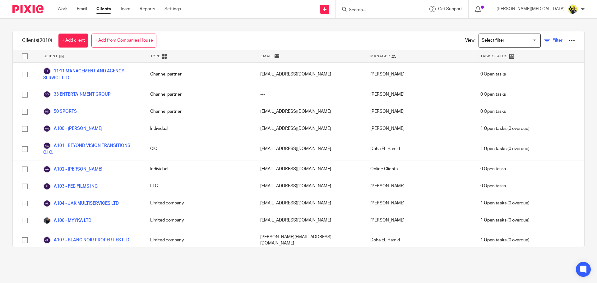
click at [544, 40] on icon at bounding box center [547, 41] width 6 height 6
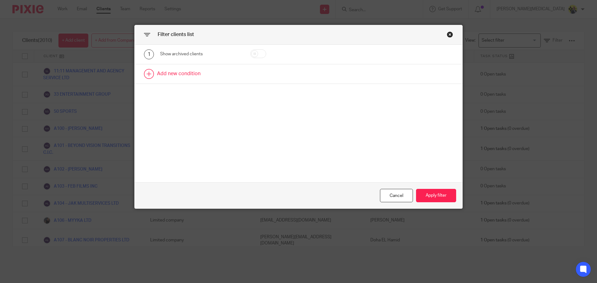
click at [202, 77] on link at bounding box center [299, 73] width 328 height 19
click at [214, 77] on div "Field" at bounding box center [195, 75] width 60 height 13
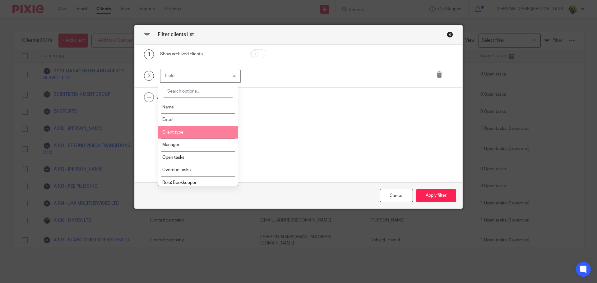
click at [203, 129] on li "Client type" at bounding box center [198, 132] width 80 height 13
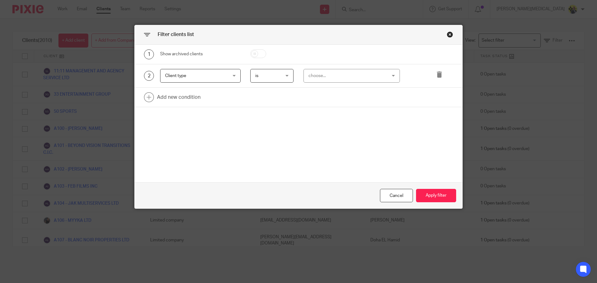
click at [327, 79] on div "choose..." at bounding box center [345, 75] width 73 height 13
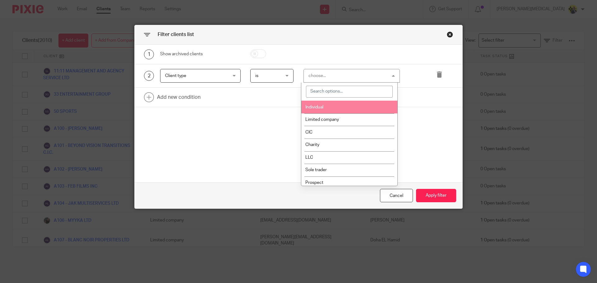
click at [338, 105] on li "Individual" at bounding box center [349, 107] width 96 height 13
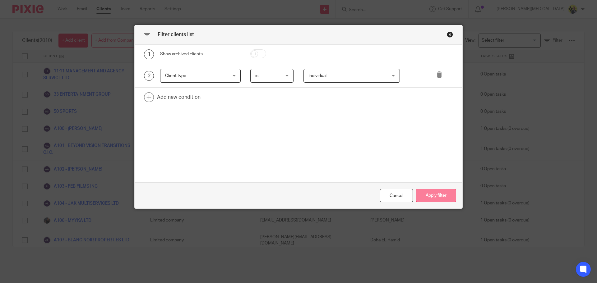
click at [442, 194] on button "Apply filter" at bounding box center [436, 195] width 40 height 13
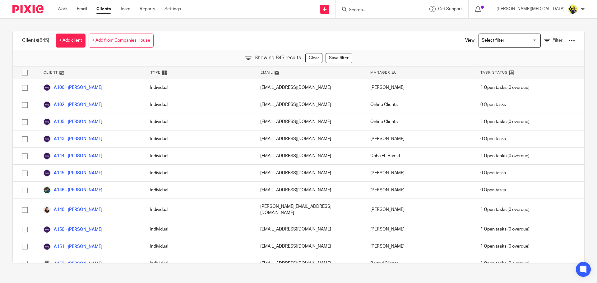
click at [289, 20] on div "Clients (845) + Add client + Add from Companies House View: Loading... Filter S…" at bounding box center [298, 148] width 597 height 258
click at [246, 22] on div "Clients (845) + Add client + Add from Companies House View: Loading... Filter S…" at bounding box center [298, 148] width 597 height 258
